Goal: Information Seeking & Learning: Find specific fact

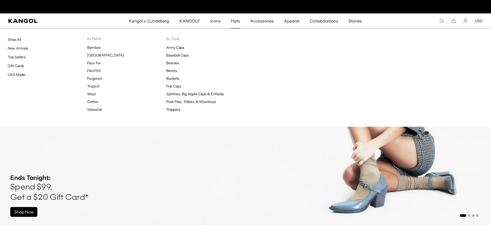
scroll to position [0, 106]
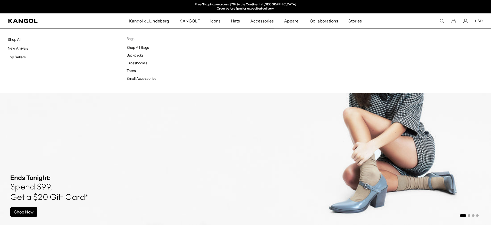
click at [255, 22] on span "Accessories" at bounding box center [262, 20] width 23 height 15
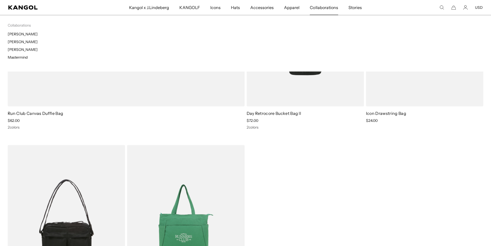
scroll to position [0, 106]
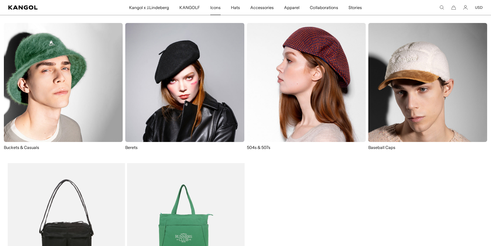
click at [211, 8] on link "Icons" at bounding box center [215, 7] width 21 height 15
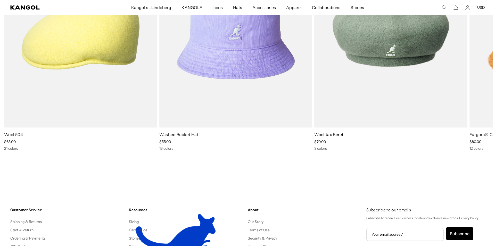
scroll to position [0, 106]
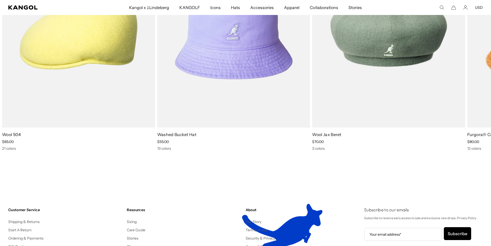
click at [442, 7] on icon "Search here" at bounding box center [442, 7] width 5 height 5
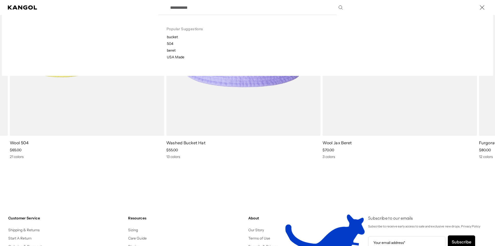
paste input "*********"
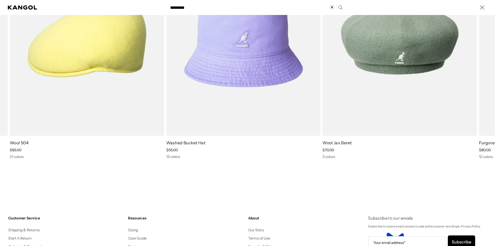
type input "*********"
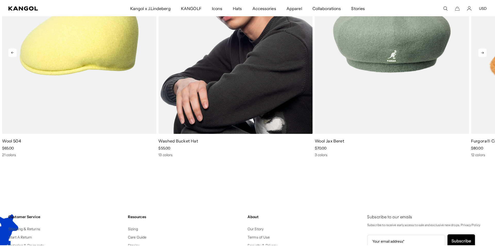
scroll to position [355, 0]
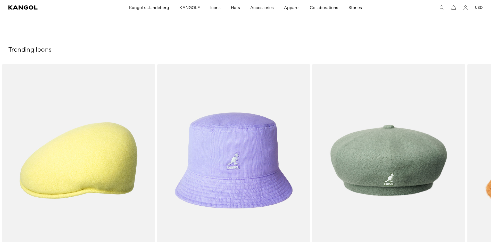
click at [442, 8] on icon "Search here" at bounding box center [442, 7] width 5 height 5
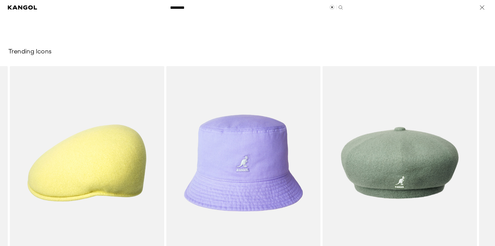
click at [198, 9] on input "*********" at bounding box center [256, 7] width 178 height 13
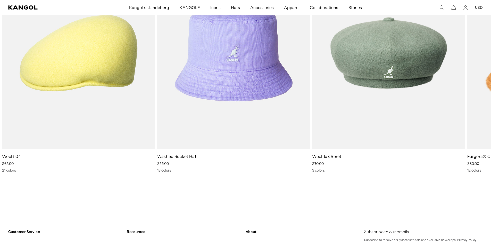
click at [443, 8] on icon "Search here" at bounding box center [442, 7] width 5 height 5
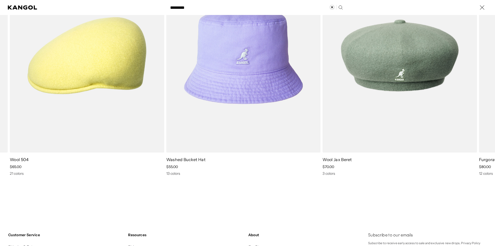
click at [344, 8] on div "********* Popular Suggestions bucket 504 beret USA Made Popular Products Tropic…" at bounding box center [247, 7] width 495 height 15
click at [340, 8] on use "Search here" at bounding box center [341, 7] width 4 height 4
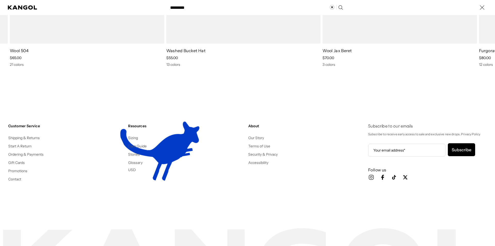
scroll to position [0, 0]
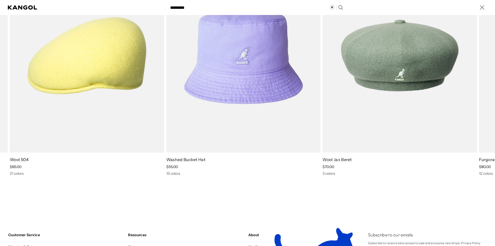
click at [339, 7] on icon "Search here" at bounding box center [340, 7] width 5 height 5
click at [13, 3] on div "********* Popular Suggestions bucket 504 beret USA Made Popular Products Tropic…" at bounding box center [247, 7] width 495 height 15
click at [23, 9] on icon "Kangol" at bounding box center [23, 7] width 30 height 4
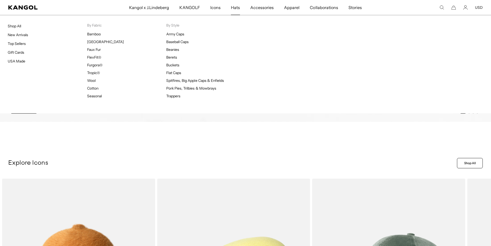
scroll to position [0, 106]
click at [234, 6] on span "Hats" at bounding box center [235, 7] width 9 height 15
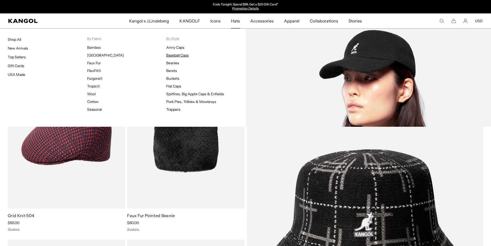
click at [178, 55] on link "Baseball Caps" at bounding box center [177, 55] width 22 height 5
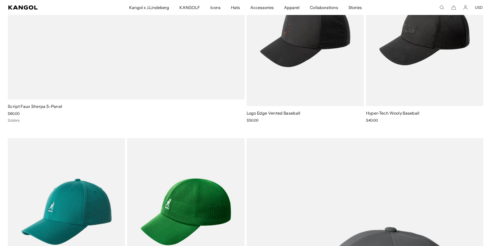
scroll to position [645, 0]
click at [475, 7] on div "Search here USD USD EUR" at bounding box center [444, 7] width 77 height 5
click at [480, 6] on button "USD" at bounding box center [479, 7] width 8 height 5
click at [480, 24] on link "EUR" at bounding box center [478, 24] width 7 height 5
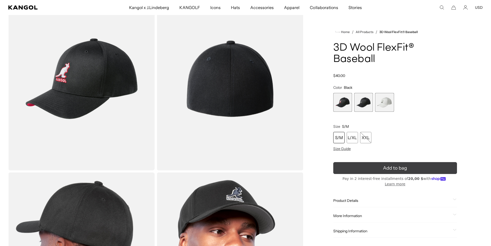
scroll to position [52, 0]
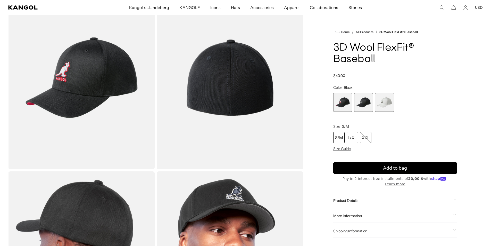
click at [347, 198] on div "Product Details The 3D Flexfit Baseball is a 6 panel baseball cap with a pop co…" at bounding box center [396, 200] width 124 height 13
click at [347, 198] on span "Product Details" at bounding box center [393, 200] width 118 height 5
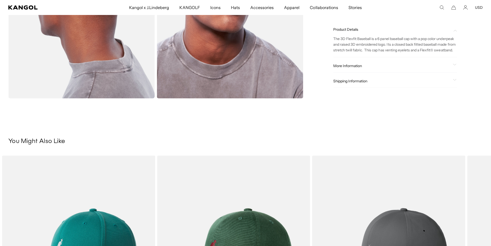
scroll to position [310, 0]
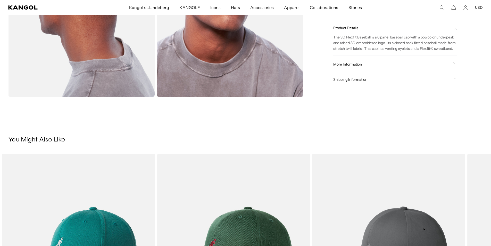
click at [351, 67] on span "More Information" at bounding box center [393, 64] width 118 height 5
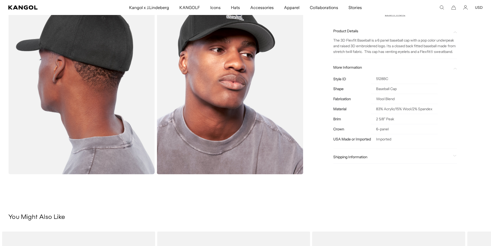
scroll to position [0, 106]
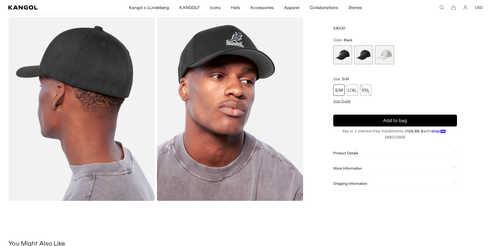
scroll to position [181, 0]
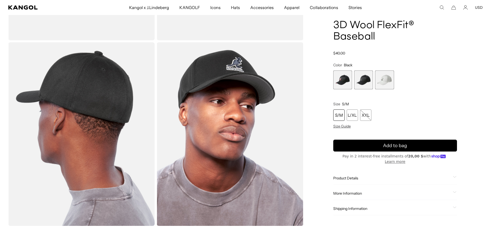
click at [480, 11] on comp-header "Kangol x J.Lindeberg Kangol x J.Lindeberg Men's Shop All Headwear Tops Outerwea…" at bounding box center [245, 7] width 491 height 15
click at [480, 9] on button "USD" at bounding box center [479, 7] width 8 height 5
click at [482, 24] on link "EUR" at bounding box center [478, 24] width 7 height 5
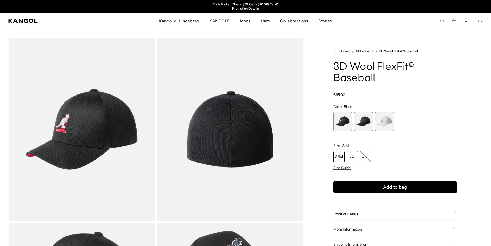
click at [22, 19] on comp-header "Kangol x J.Lindeberg Kangol x J.Lindeberg Men's Shop All Headwear Tops Outerwea…" at bounding box center [245, 20] width 491 height 15
click at [25, 20] on icon "Kangol" at bounding box center [22, 21] width 29 height 4
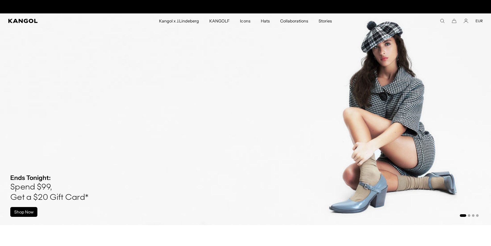
scroll to position [0, 106]
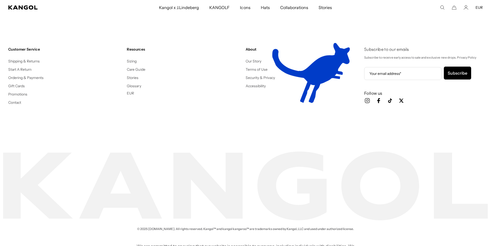
scroll to position [745, 0]
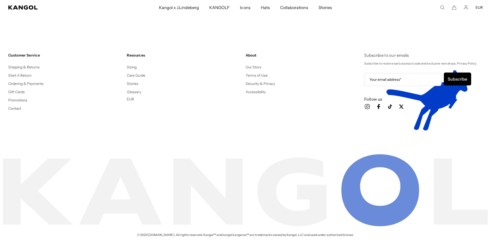
click at [131, 98] on button "EUR" at bounding box center [130, 99] width 7 height 5
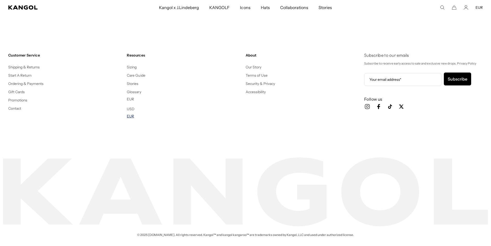
scroll to position [0, 0]
click at [132, 116] on link "EUR" at bounding box center [130, 116] width 7 height 5
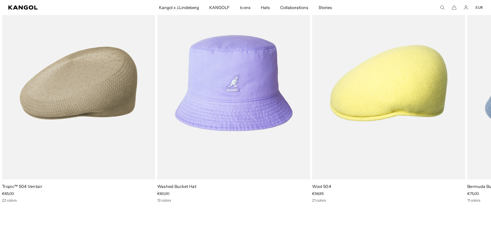
click at [442, 7] on icon "Search here" at bounding box center [442, 7] width 5 height 5
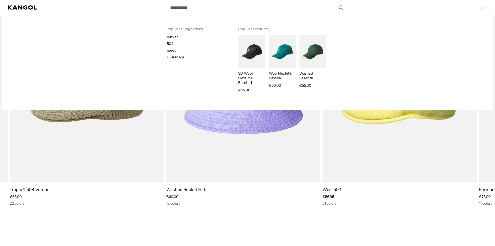
click at [187, 9] on input "Search here" at bounding box center [256, 7] width 178 height 13
paste input "*********"
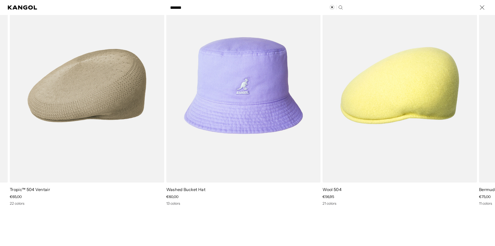
scroll to position [0, 106]
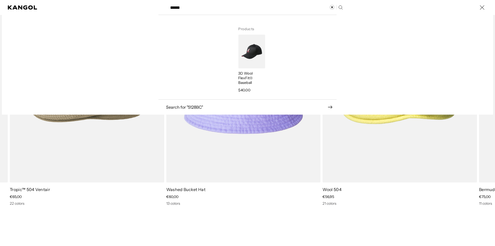
type input "******"
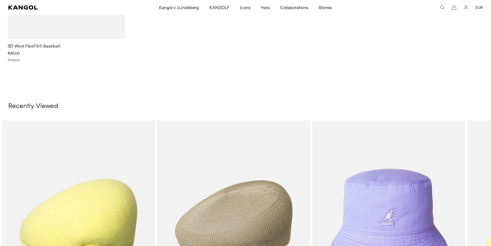
scroll to position [149, 0]
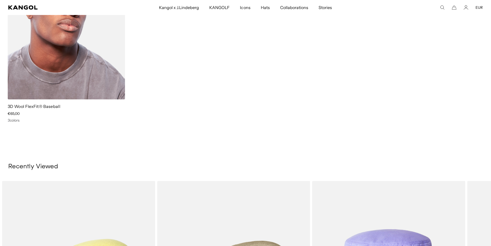
click at [30, 55] on img at bounding box center [66, 26] width 117 height 148
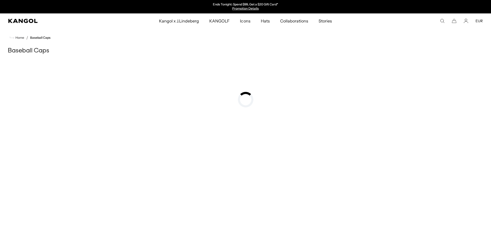
click at [443, 17] on comp-header "Kangol x J.Lindeberg Kangol x J.Lindeberg Men's Shop All Headwear Tops Outerwea…" at bounding box center [245, 20] width 491 height 15
click at [443, 20] on icon "Search here" at bounding box center [442, 21] width 5 height 5
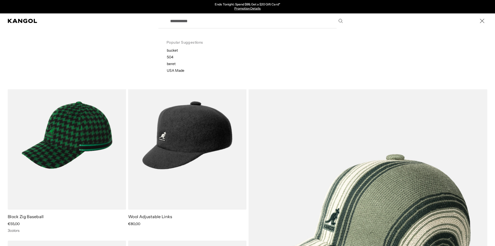
paste input "*********"
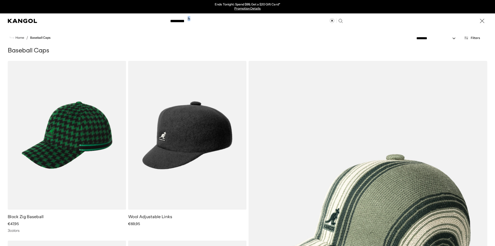
click at [187, 19] on label "Search here" at bounding box center [184, 19] width 23 height 0
click at [189, 19] on label "Search here" at bounding box center [184, 19] width 23 height 0
click at [189, 21] on input "*********" at bounding box center [256, 20] width 178 height 13
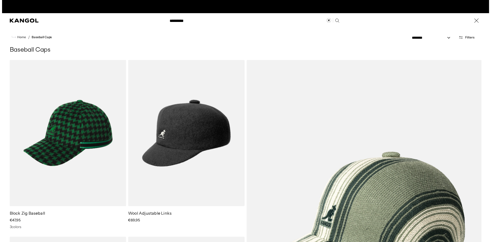
scroll to position [0, 106]
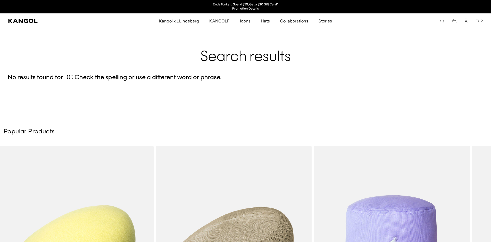
scroll to position [0, 106]
drag, startPoint x: 445, startPoint y: 17, endPoint x: 443, endPoint y: 22, distance: 5.7
click at [444, 17] on comp-header "Kangol x J.Lindeberg Kangol x J.Lindeberg Men's Shop All Headwear Tops Outerwea…" at bounding box center [245, 20] width 491 height 15
click at [443, 22] on icon "Search here" at bounding box center [442, 21] width 5 height 5
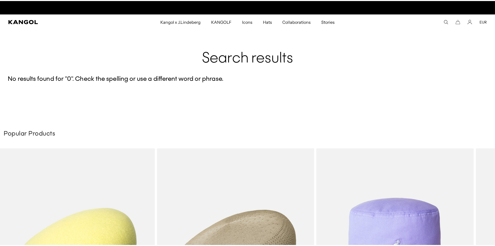
scroll to position [0, 0]
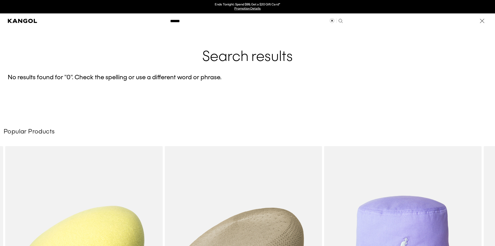
click at [191, 19] on label "Search here" at bounding box center [184, 19] width 23 height 0
click at [191, 21] on input "******" at bounding box center [256, 20] width 178 height 13
paste input "****"
type input "*******"
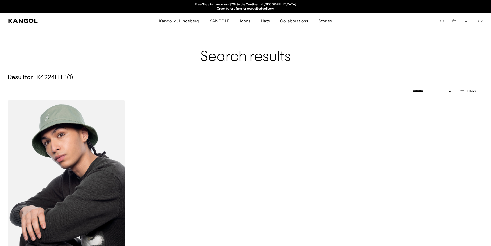
click at [76, 176] on img at bounding box center [66, 174] width 117 height 148
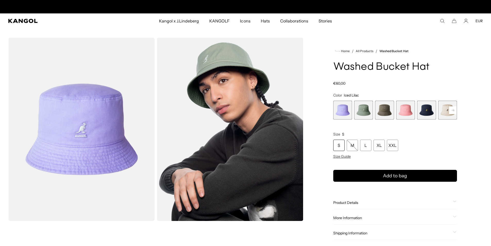
scroll to position [0, 106]
click at [428, 114] on span "5 of 13" at bounding box center [426, 110] width 19 height 19
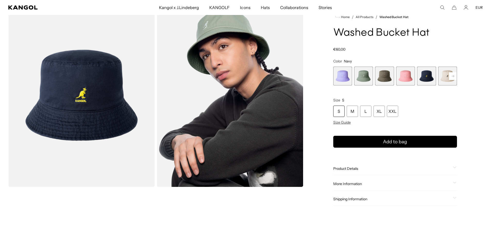
scroll to position [77, 0]
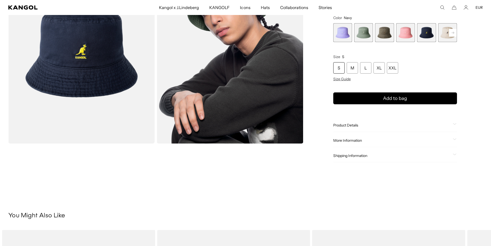
click at [354, 126] on span "Product Details" at bounding box center [393, 125] width 118 height 5
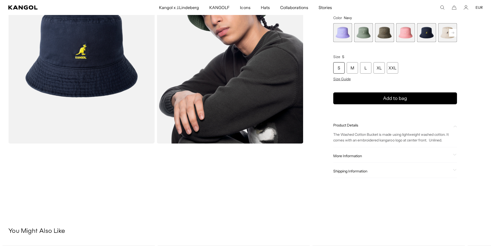
click at [351, 157] on span "More Information" at bounding box center [393, 156] width 118 height 5
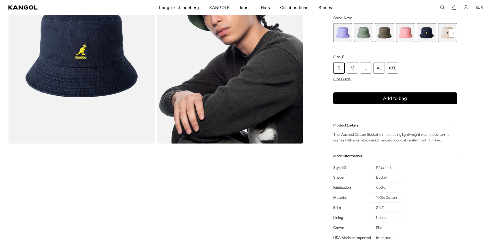
scroll to position [0, 0]
click at [388, 165] on td "K4224HT" at bounding box center [386, 167] width 31 height 10
click at [388, 166] on td "K4224HT" at bounding box center [386, 167] width 31 height 10
copy td "K4224HT"
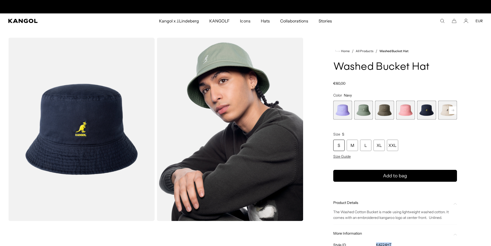
scroll to position [0, 106]
click at [442, 20] on icon "Search here" at bounding box center [442, 21] width 5 height 5
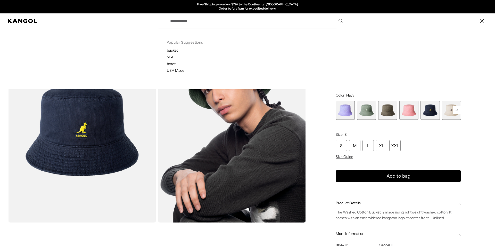
paste input "********"
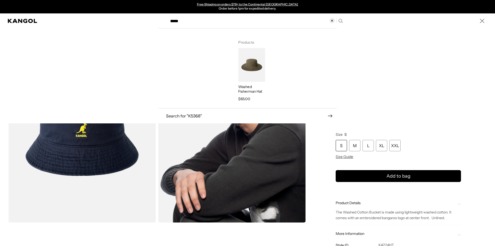
type input "*****"
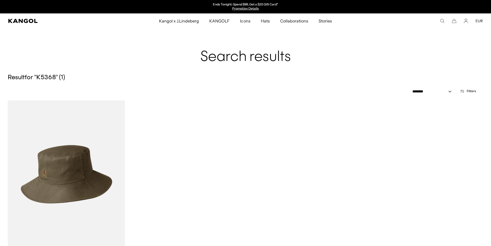
click at [99, 167] on img at bounding box center [66, 174] width 117 height 148
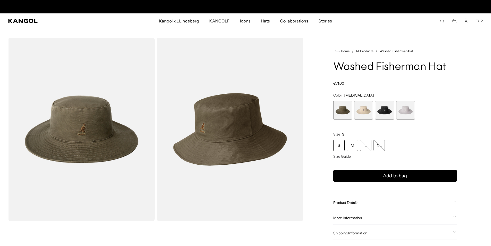
scroll to position [0, 106]
click at [385, 112] on span "3 of 4" at bounding box center [384, 110] width 19 height 19
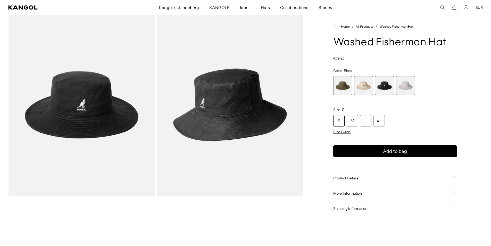
scroll to position [26, 0]
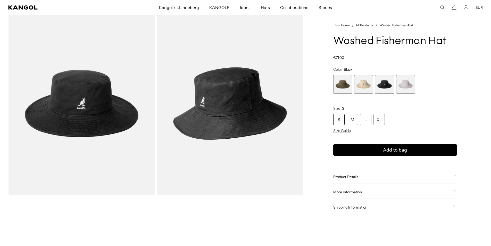
click at [350, 193] on span "More Information" at bounding box center [393, 192] width 118 height 5
click at [380, 201] on td "K5368" at bounding box center [386, 203] width 31 height 10
copy td "K5368"
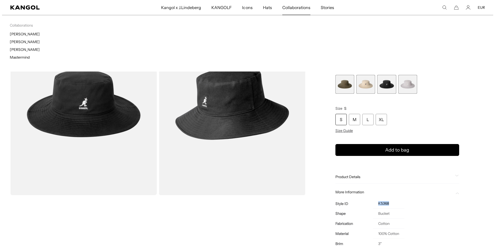
scroll to position [0, 0]
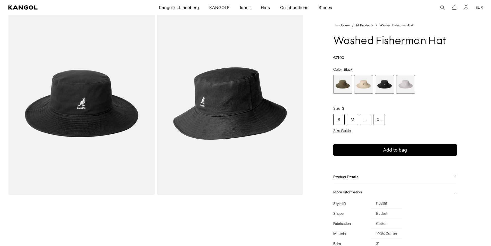
click at [442, 6] on icon "Search here" at bounding box center [442, 7] width 5 height 5
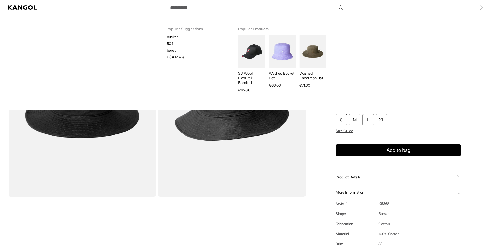
paste input "**********"
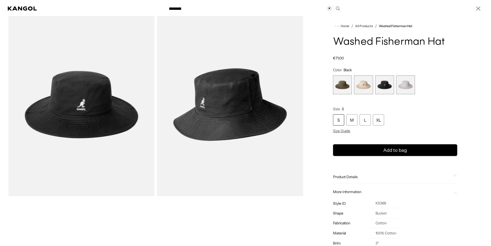
scroll to position [0, 106]
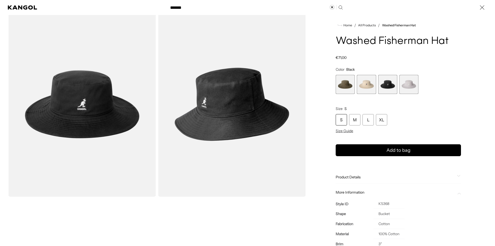
type input "*******"
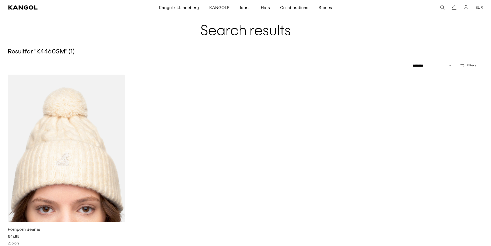
click at [75, 133] on img at bounding box center [66, 149] width 117 height 148
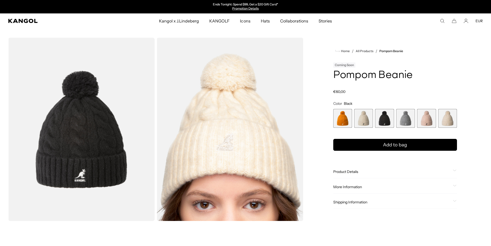
click at [410, 119] on span "4 of 6" at bounding box center [406, 118] width 19 height 19
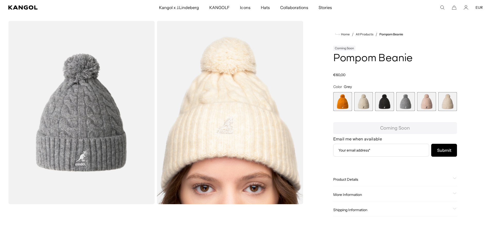
scroll to position [26, 0]
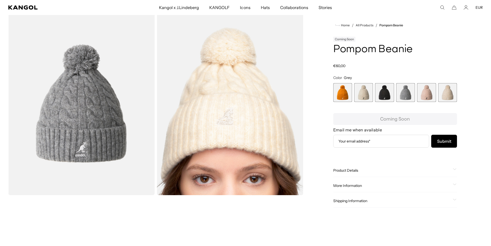
click at [354, 173] on div "Product Details The Pompom Beanie is a warm cable knit cuffed beanie with a sof…" at bounding box center [396, 170] width 124 height 13
click at [354, 171] on span "Product Details" at bounding box center [393, 170] width 118 height 5
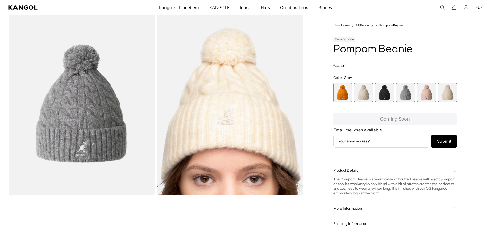
click at [357, 207] on span "More Information" at bounding box center [393, 208] width 118 height 5
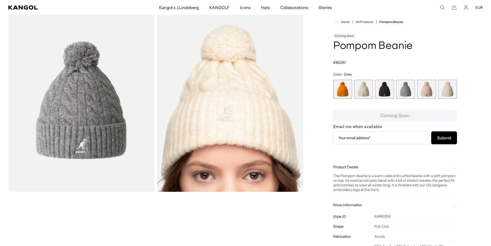
scroll to position [52, 0]
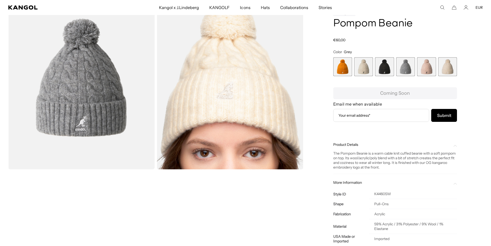
click at [386, 193] on td "K4460SM" at bounding box center [413, 194] width 88 height 10
copy td "K4460SM"
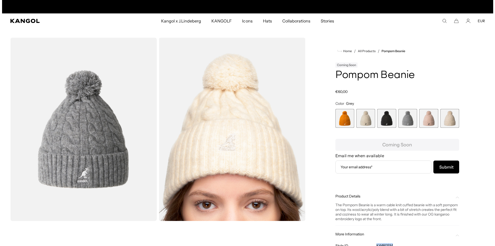
scroll to position [0, 0]
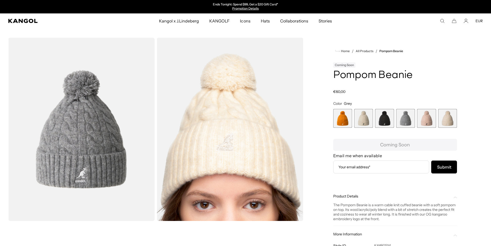
click at [445, 22] on div "Search here EUR USD EUR" at bounding box center [434, 21] width 97 height 5
click at [444, 21] on use "Search here" at bounding box center [443, 21] width 4 height 4
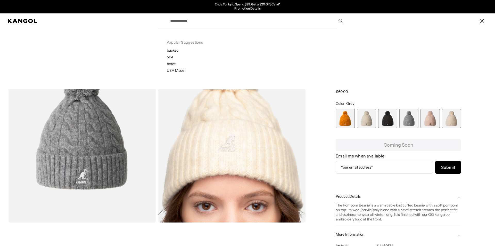
paste input "*********"
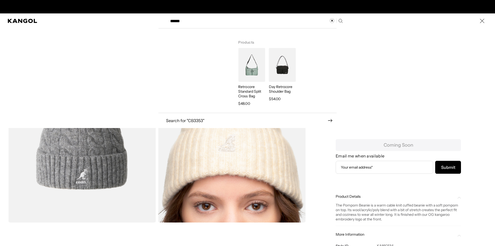
type input "******"
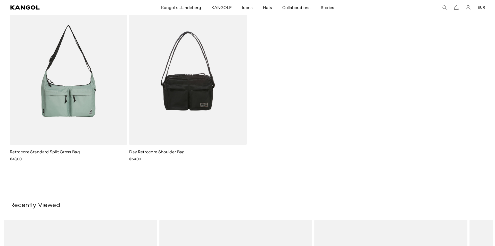
scroll to position [0, 106]
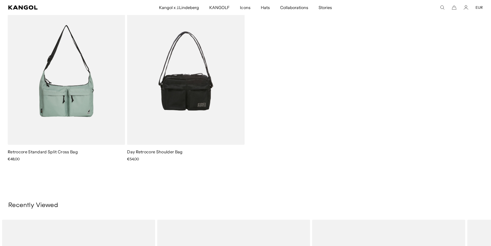
click at [442, 8] on icon "Search here" at bounding box center [442, 7] width 5 height 5
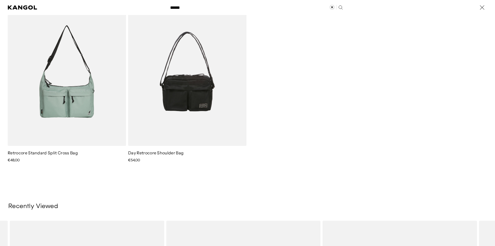
click at [202, 9] on input "******" at bounding box center [256, 7] width 178 height 13
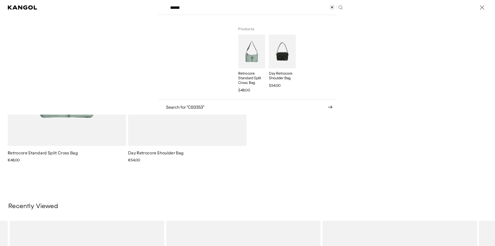
drag, startPoint x: 200, startPoint y: 8, endPoint x: 146, endPoint y: -3, distance: 55.8
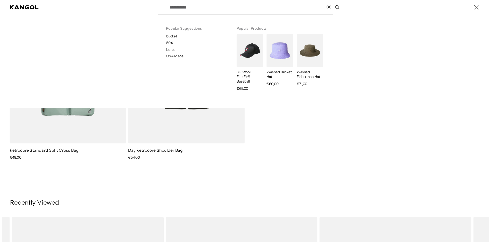
scroll to position [0, 0]
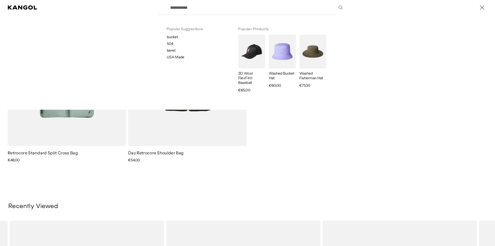
paste input "*********"
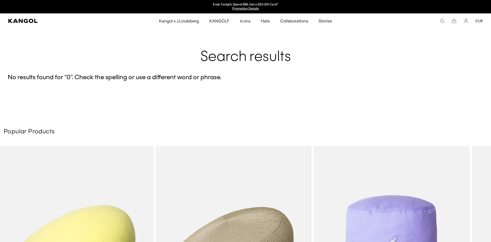
click at [440, 18] on comp-header "Kangol x J.Lindeberg Kangol x J.Lindeberg Men's Shop All Headwear Tops Outerwea…" at bounding box center [245, 20] width 491 height 15
click at [442, 21] on icon "Search here" at bounding box center [442, 21] width 5 height 5
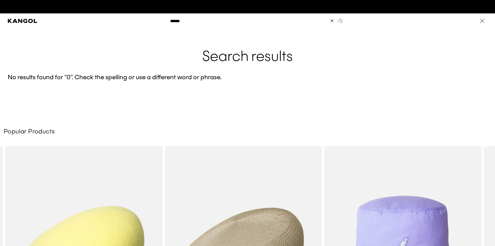
scroll to position [0, 106]
click at [206, 21] on input "******" at bounding box center [256, 20] width 178 height 13
type input "*"
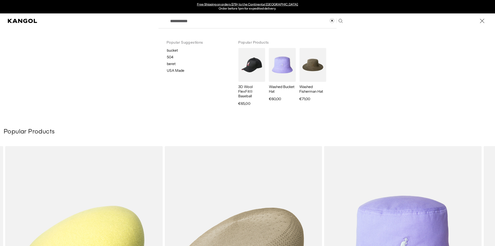
paste input "*********"
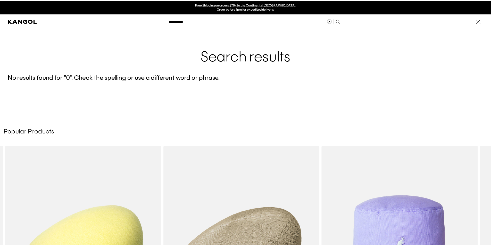
scroll to position [0, 0]
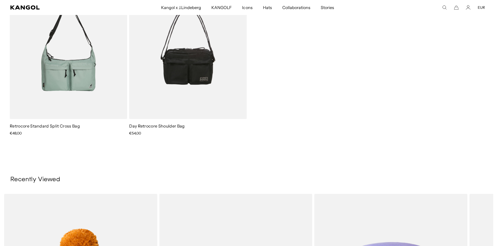
scroll to position [0, 106]
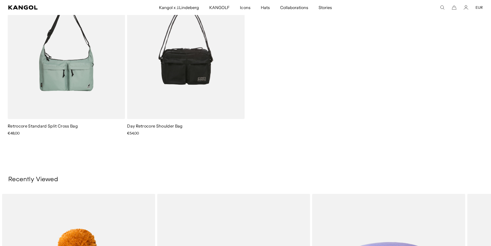
click at [444, 7] on icon "Search here" at bounding box center [442, 7] width 5 height 5
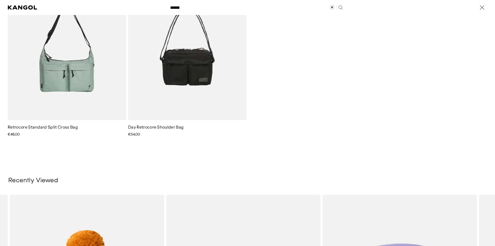
click at [191, 9] on input "******" at bounding box center [256, 7] width 178 height 13
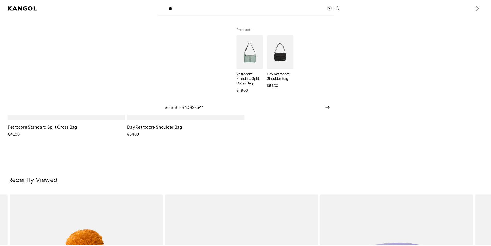
scroll to position [0, 0]
type input "*"
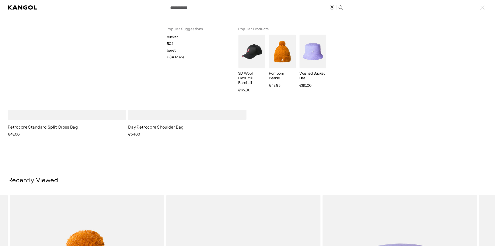
paste input "*********"
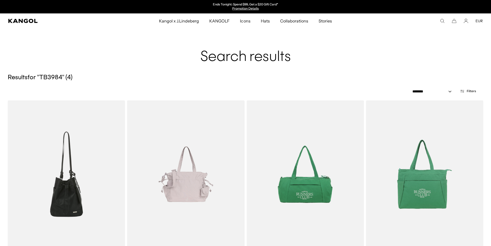
click at [442, 21] on icon "Search here" at bounding box center [442, 21] width 5 height 5
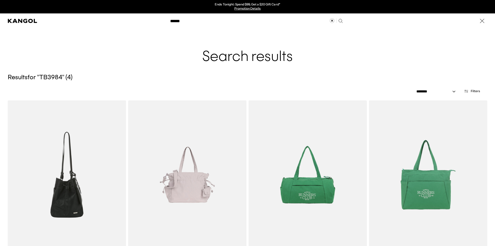
click at [208, 20] on input "******" at bounding box center [256, 20] width 178 height 13
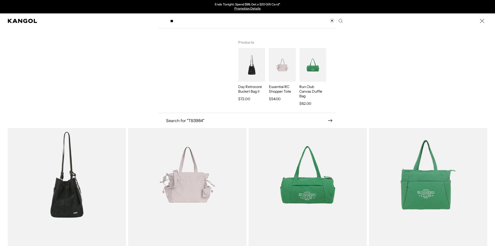
type input "*"
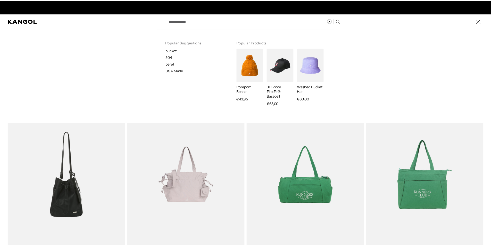
scroll to position [0, 106]
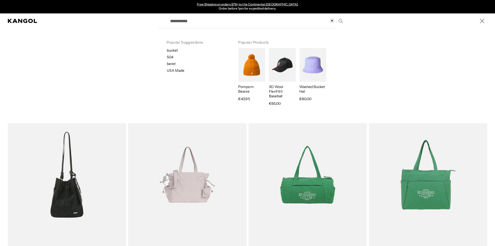
paste input "**********"
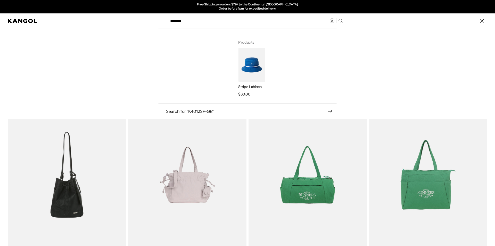
type input "*******"
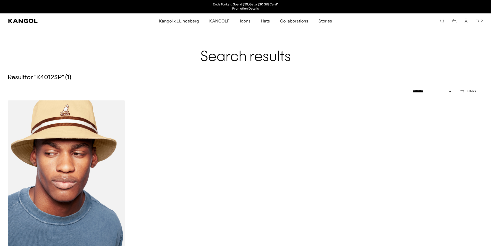
click at [64, 160] on img at bounding box center [66, 174] width 117 height 148
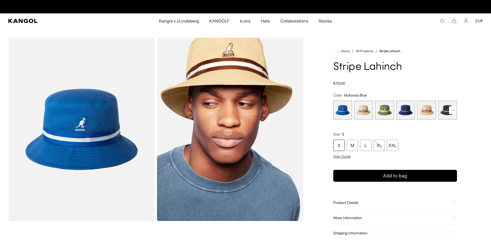
scroll to position [0, 106]
click at [455, 108] on rect at bounding box center [453, 110] width 8 height 8
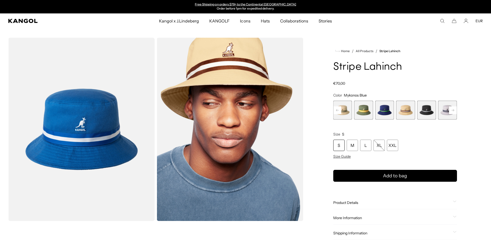
click at [445, 109] on span "7 of 9" at bounding box center [448, 110] width 19 height 19
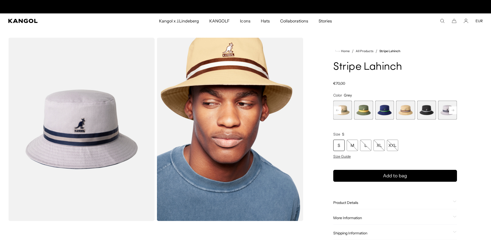
scroll to position [0, 106]
click at [358, 204] on span "Product Details" at bounding box center [393, 202] width 118 height 5
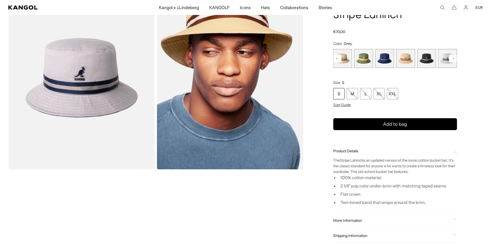
scroll to position [129, 0]
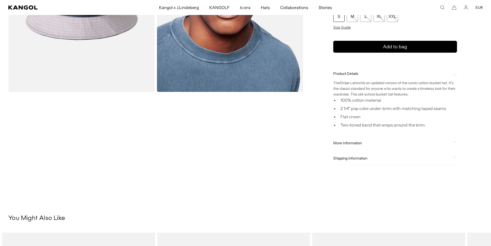
click at [359, 144] on span "More Information" at bounding box center [393, 143] width 118 height 5
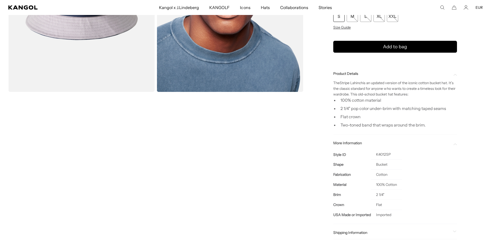
scroll to position [0, 0]
click at [384, 155] on td "K4012SP" at bounding box center [386, 154] width 31 height 10
copy td "K4012SP"
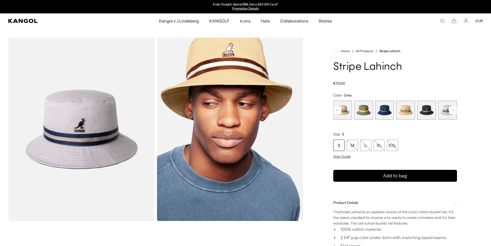
click at [443, 21] on icon "Search here" at bounding box center [442, 21] width 5 height 5
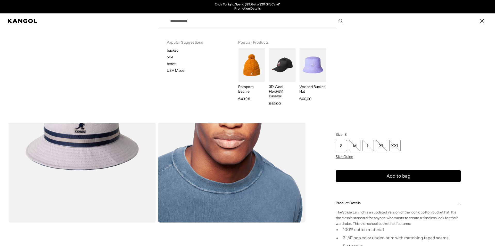
paste input "*****"
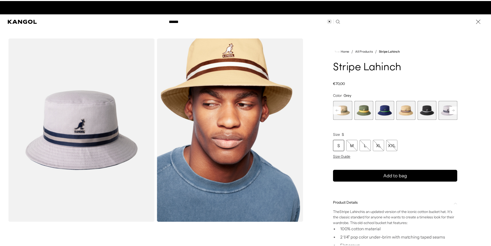
scroll to position [0, 106]
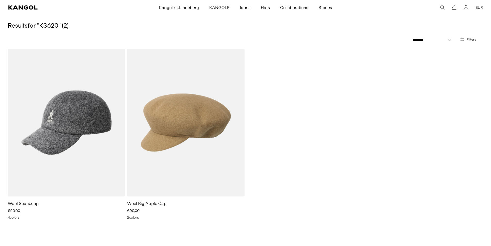
click at [444, 7] on icon "Search here" at bounding box center [442, 7] width 5 height 5
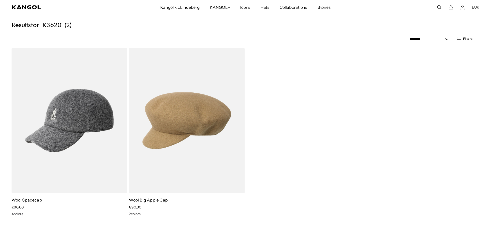
scroll to position [0, 106]
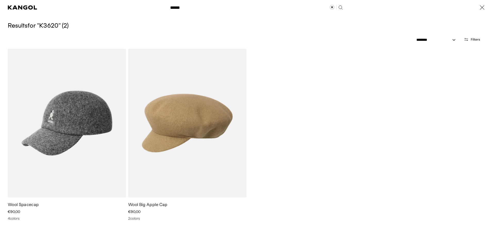
paste input "Search here"
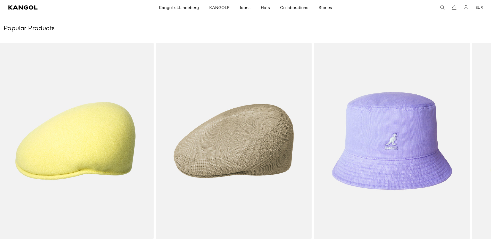
click at [444, 5] on comp-header "Kangol x J.Lindeberg Kangol x J.Lindeberg Men's Shop All Headwear Tops Outerwea…" at bounding box center [245, 7] width 491 height 15
click at [442, 6] on icon "Search here" at bounding box center [442, 7] width 5 height 5
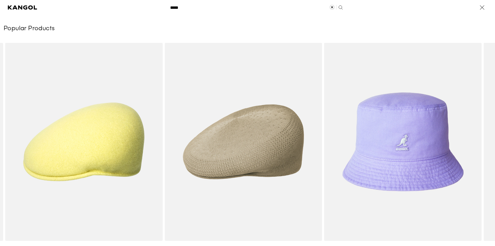
click at [205, 8] on input "*****" at bounding box center [256, 7] width 178 height 13
drag, startPoint x: 168, startPoint y: 7, endPoint x: 154, endPoint y: 7, distance: 14.2
click at [154, 7] on div "***** Popular Suggestions bucket 504 beret USA Made Popular Products Pompom Bea…" at bounding box center [247, 7] width 495 height 15
paste input "Search here"
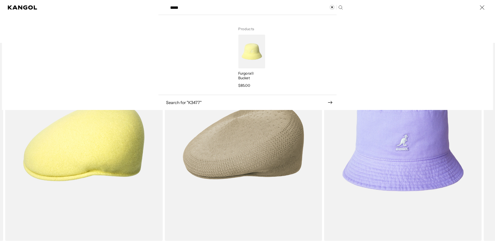
scroll to position [0, 0]
type input "*****"
click at [253, 53] on img "Search here" at bounding box center [251, 52] width 27 height 34
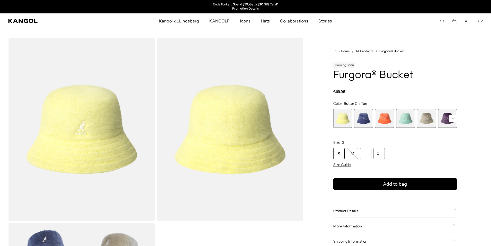
click at [451, 114] on span "6 of 10" at bounding box center [448, 118] width 19 height 19
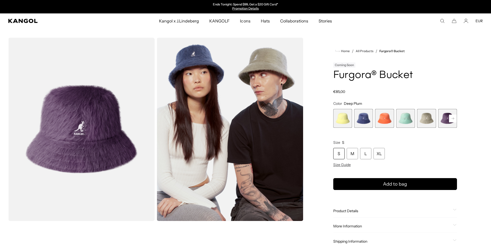
click at [452, 118] on icon at bounding box center [453, 118] width 3 height 2
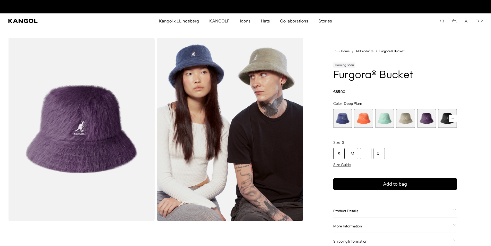
scroll to position [0, 106]
click at [452, 118] on icon at bounding box center [453, 118] width 3 height 2
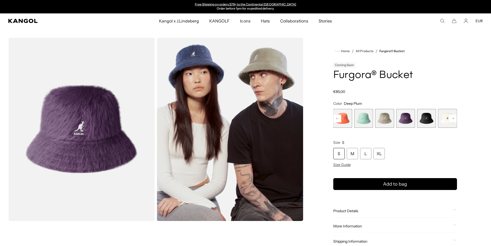
click at [452, 118] on icon at bounding box center [453, 118] width 3 height 2
click at [452, 118] on span "10 of 10" at bounding box center [448, 118] width 19 height 19
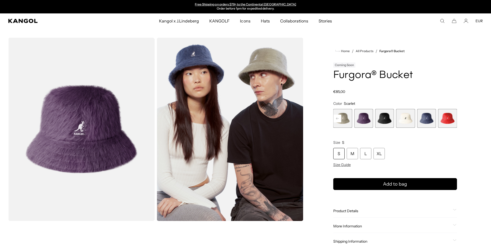
click at [452, 119] on span "10 of 10" at bounding box center [448, 118] width 19 height 19
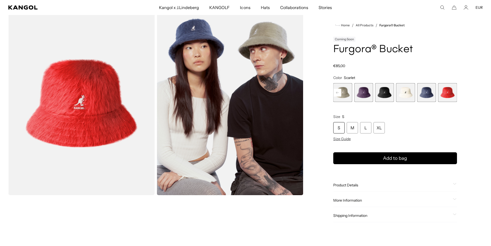
scroll to position [0, 106]
click at [359, 183] on span "Product Details" at bounding box center [393, 185] width 118 height 5
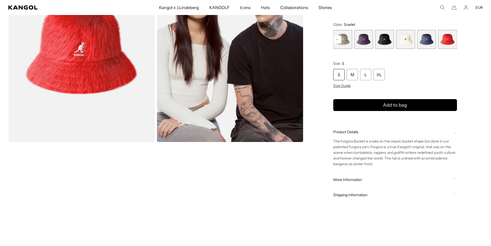
scroll to position [103, 0]
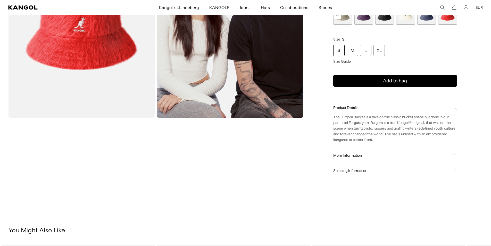
click at [354, 156] on span "More Information" at bounding box center [393, 155] width 118 height 5
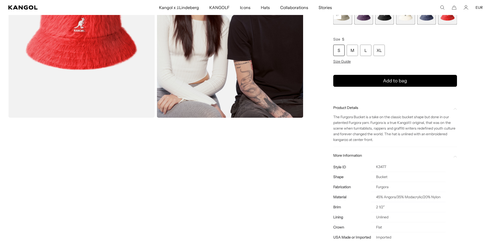
click at [385, 165] on td "K3477" at bounding box center [408, 167] width 75 height 10
copy td "K3477"
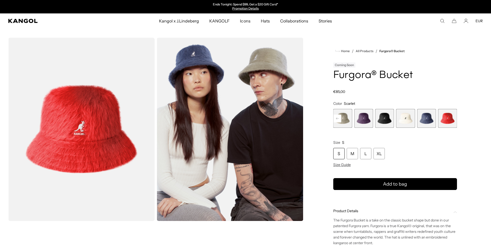
scroll to position [0, 106]
